Goal: Check status: Check status

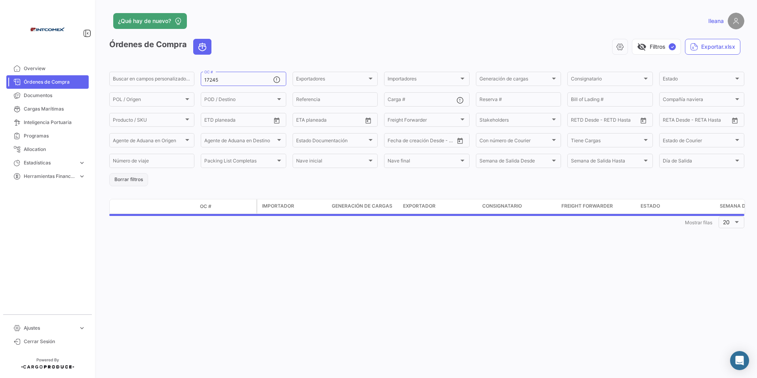
click at [132, 181] on button "Borrar filtros" at bounding box center [128, 179] width 39 height 13
click at [499, 100] on input "Reserva #" at bounding box center [518, 101] width 78 height 6
paste input "ZIMUSHH31829246"
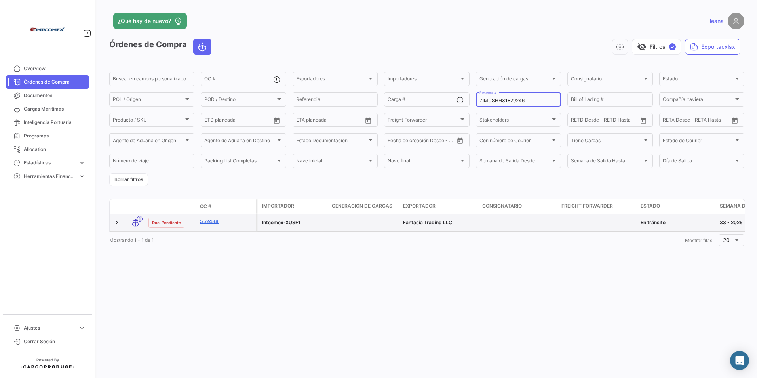
type input "ZIMUSHH31829246"
click at [209, 222] on link "552488" at bounding box center [226, 221] width 53 height 7
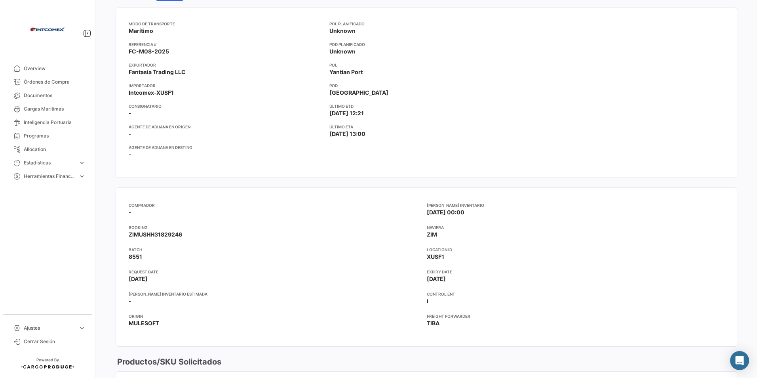
scroll to position [475, 0]
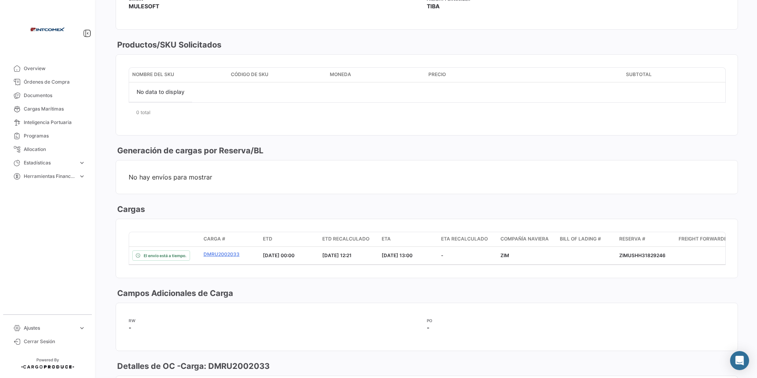
drag, startPoint x: 47, startPoint y: 87, endPoint x: 107, endPoint y: 82, distance: 60.8
click at [47, 87] on link "Órdenes de Compra" at bounding box center [47, 81] width 82 height 13
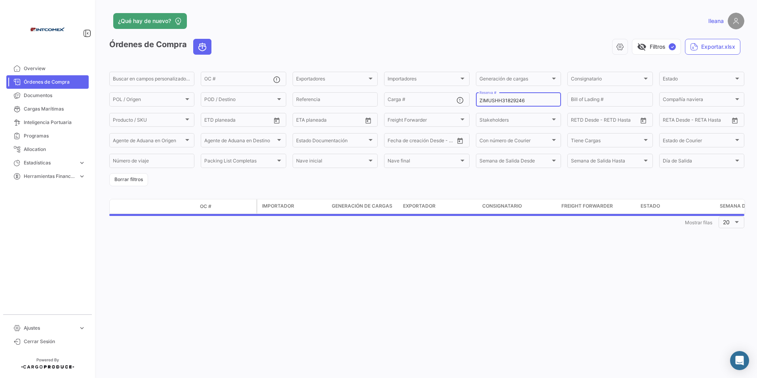
click at [525, 100] on input "ZIMUSHH31829246" at bounding box center [518, 101] width 78 height 6
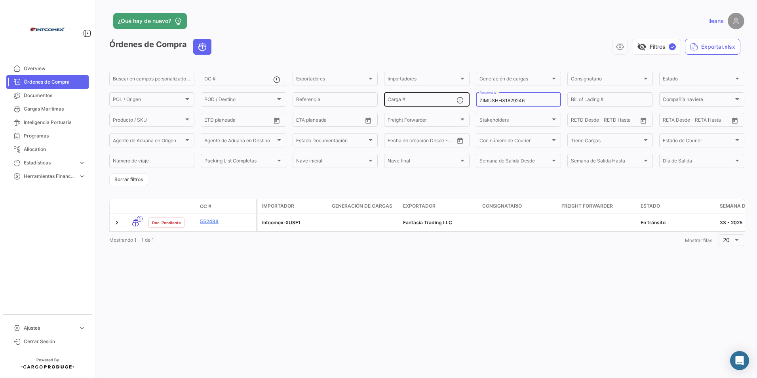
drag, startPoint x: 528, startPoint y: 100, endPoint x: 450, endPoint y: 102, distance: 78.4
click at [0, 0] on div "Buscar en [PERSON_NAME] personalizados... OC # Exportadores Exportadores Import…" at bounding box center [0, 0] width 0 height 0
paste input "17480"
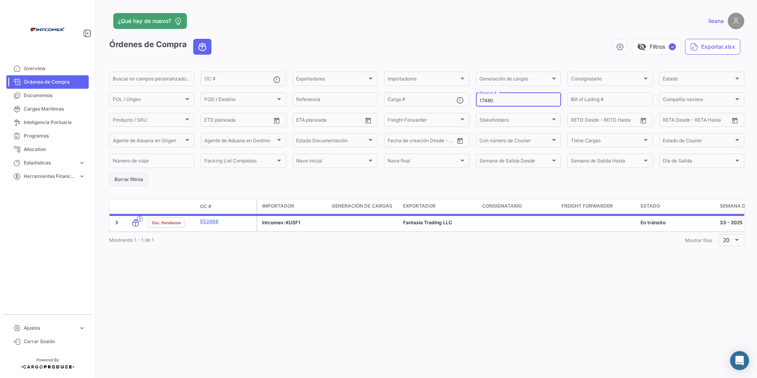
type input "17480"
click at [129, 177] on button "Borrar filtros" at bounding box center [128, 179] width 39 height 13
click at [219, 75] on div "OC #" at bounding box center [238, 77] width 68 height 15
paste input "17480"
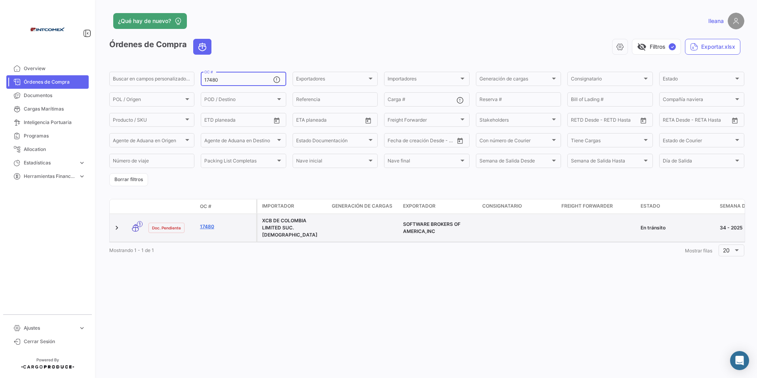
type input "17480"
click at [207, 228] on link "17480" at bounding box center [226, 226] width 53 height 7
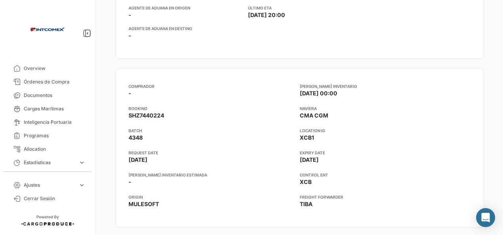
scroll to position [277, 0]
